Goal: Navigation & Orientation: Find specific page/section

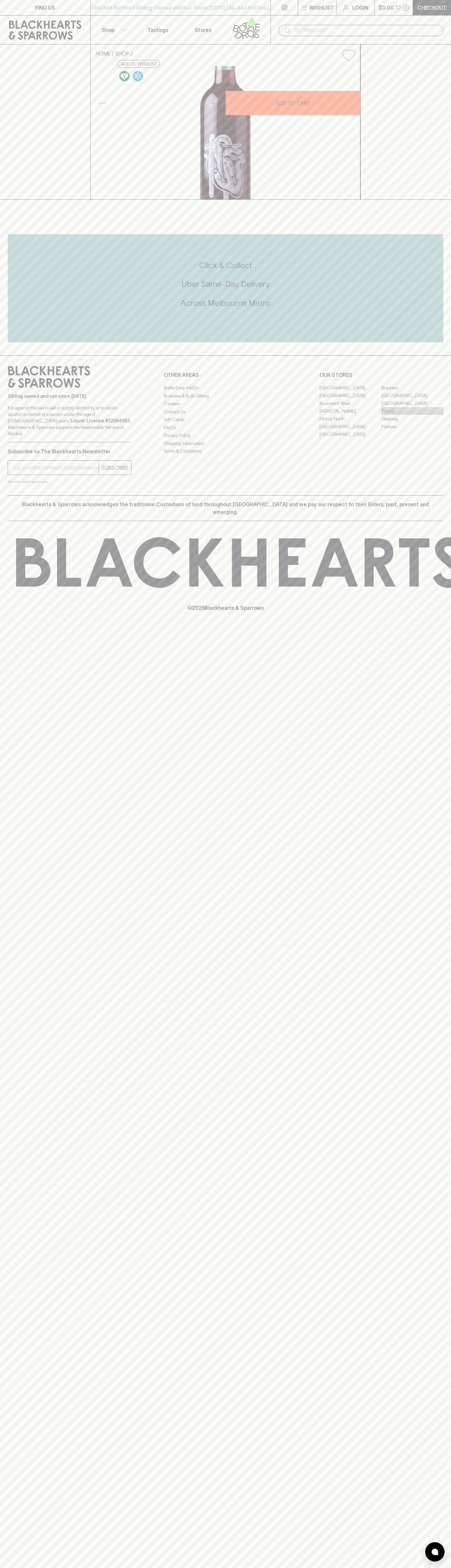
click at [413, 415] on link "Fitzroy" at bounding box center [412, 411] width 62 height 8
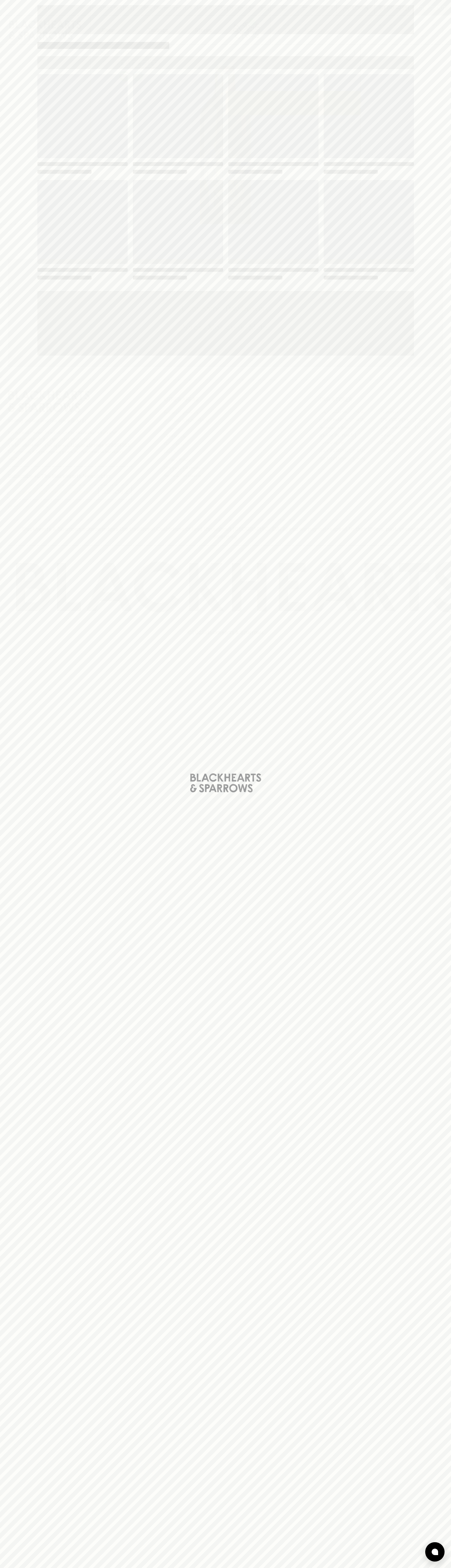
click at [306, 191] on span "Loading" at bounding box center [273, 222] width 90 height 84
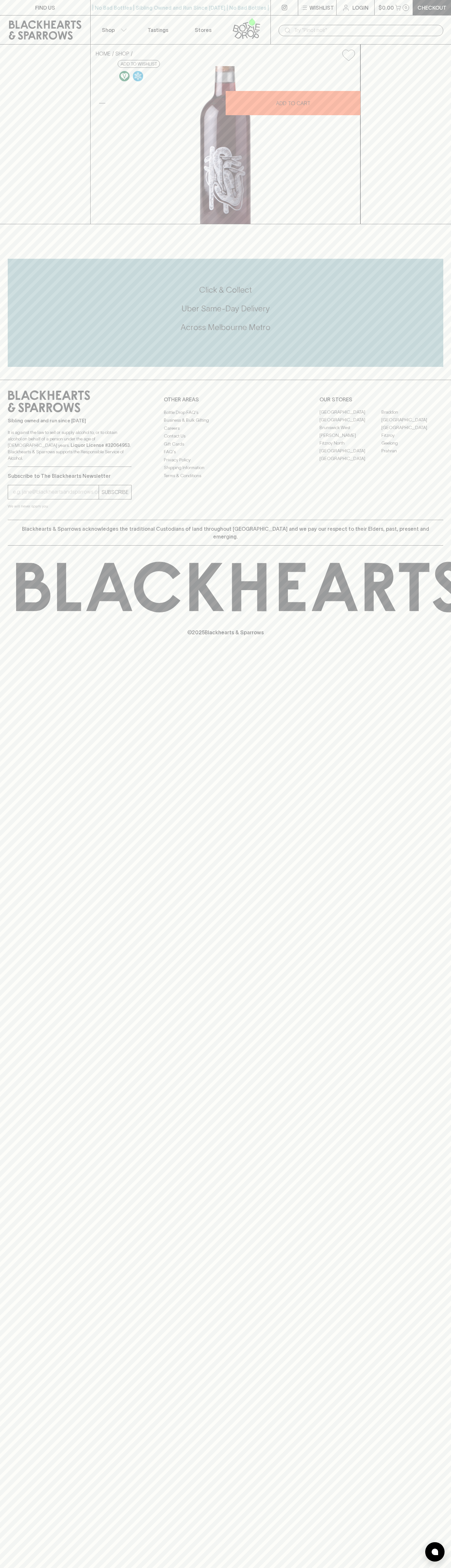
click at [378, 15] on div "$0.00 0" at bounding box center [394, 7] width 38 height 15
click at [450, 1175] on div "FIND US | No Bad Bottles | Sibling Owned and Run Since [DATE] | No Bad Bottles …" at bounding box center [226, 784] width 451 height 1568
click at [33, 1568] on html "FIND US | No Bad Bottles | Sibling Owned and Run Since [DATE] | No Bad Bottles …" at bounding box center [226, 784] width 451 height 1568
click at [10, 1134] on div "FIND US | No Bad Bottles | Sibling Owned and Run Since [DATE] | No Bad Bottles …" at bounding box center [226, 784] width 451 height 1568
